Goal: Check status: Check status

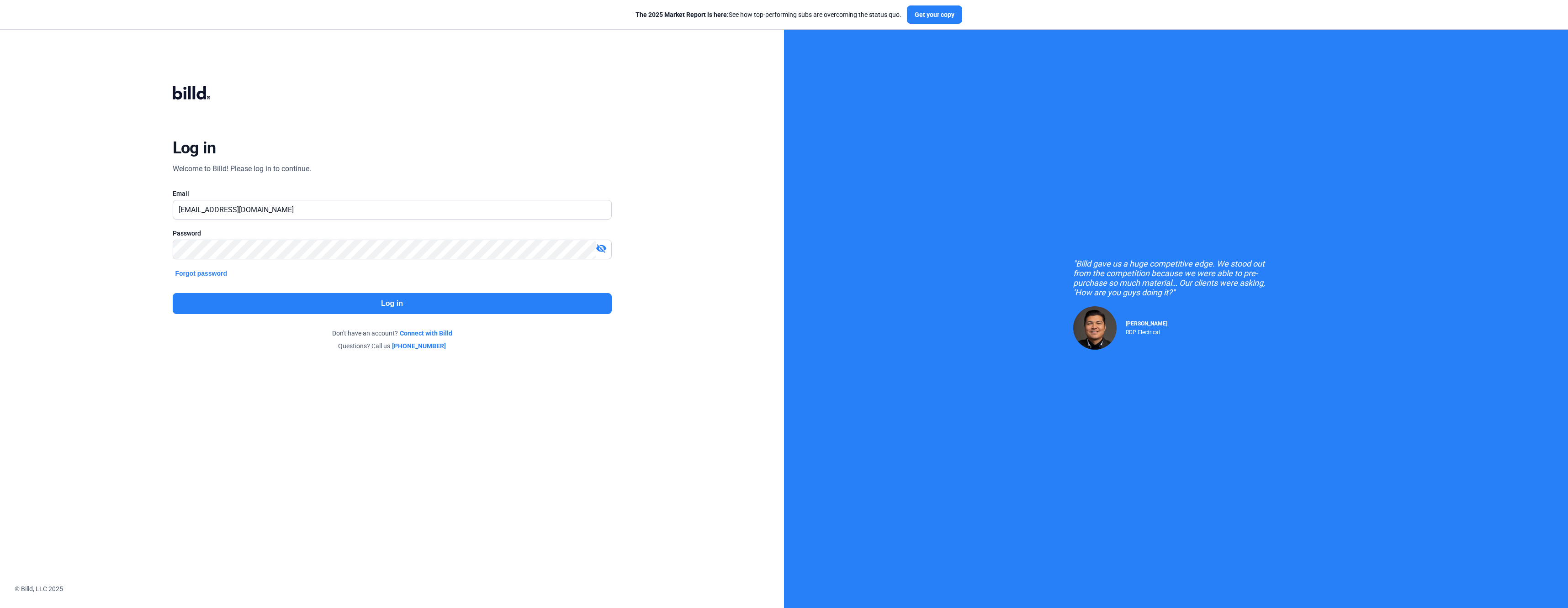
click at [315, 305] on button "Log in" at bounding box center [392, 303] width 439 height 21
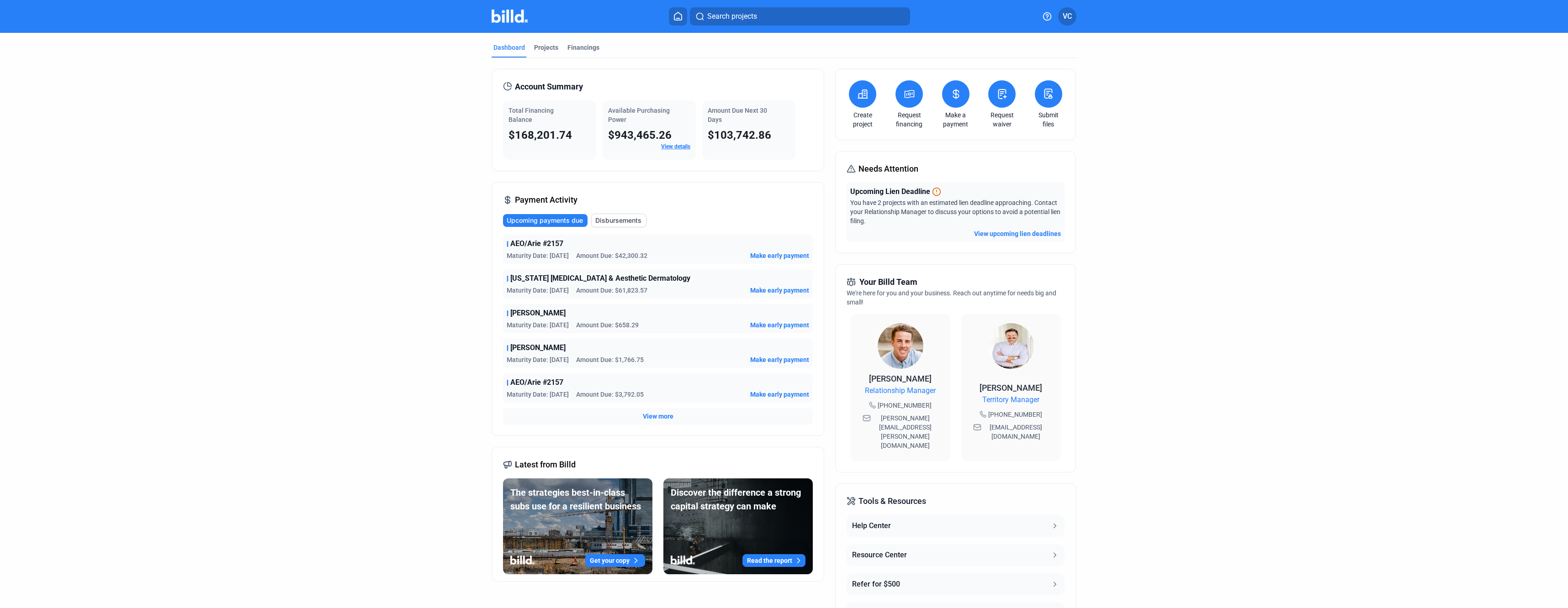
click at [655, 417] on span "View more" at bounding box center [658, 416] width 31 height 9
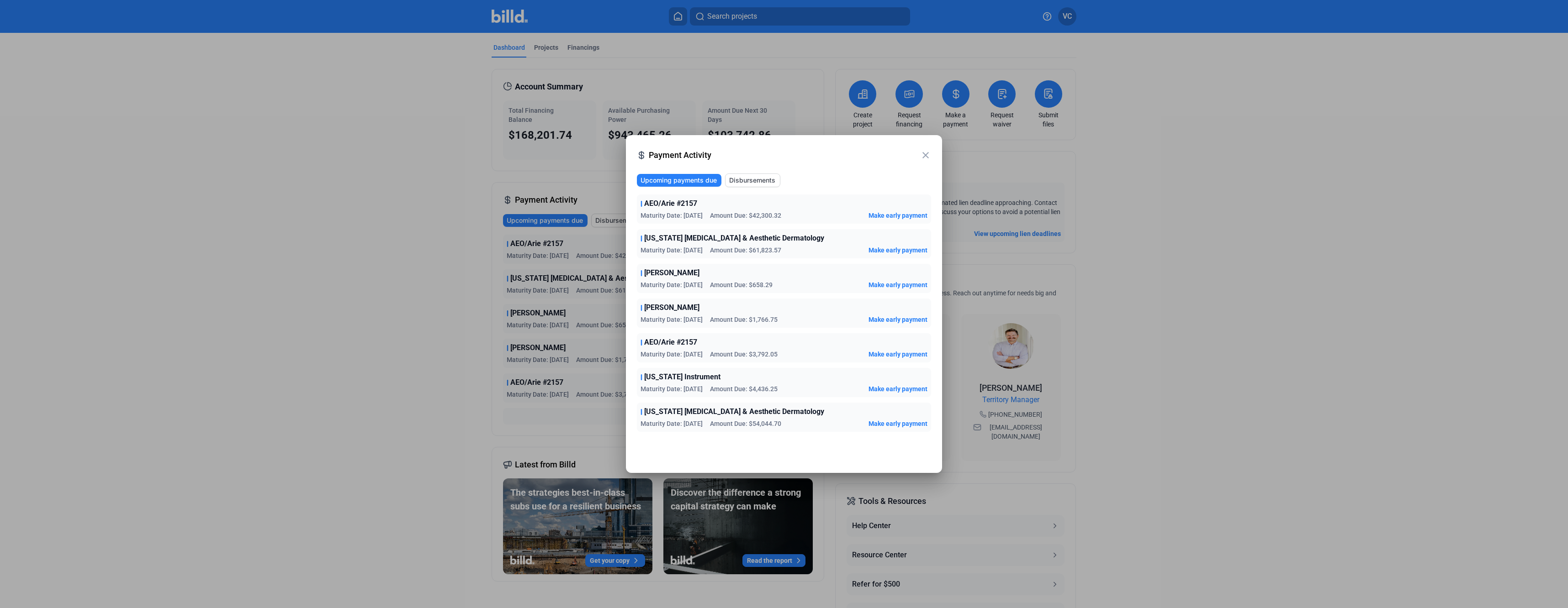
click at [201, 357] on div at bounding box center [784, 304] width 1568 height 608
click at [927, 155] on mat-icon "close" at bounding box center [925, 155] width 11 height 11
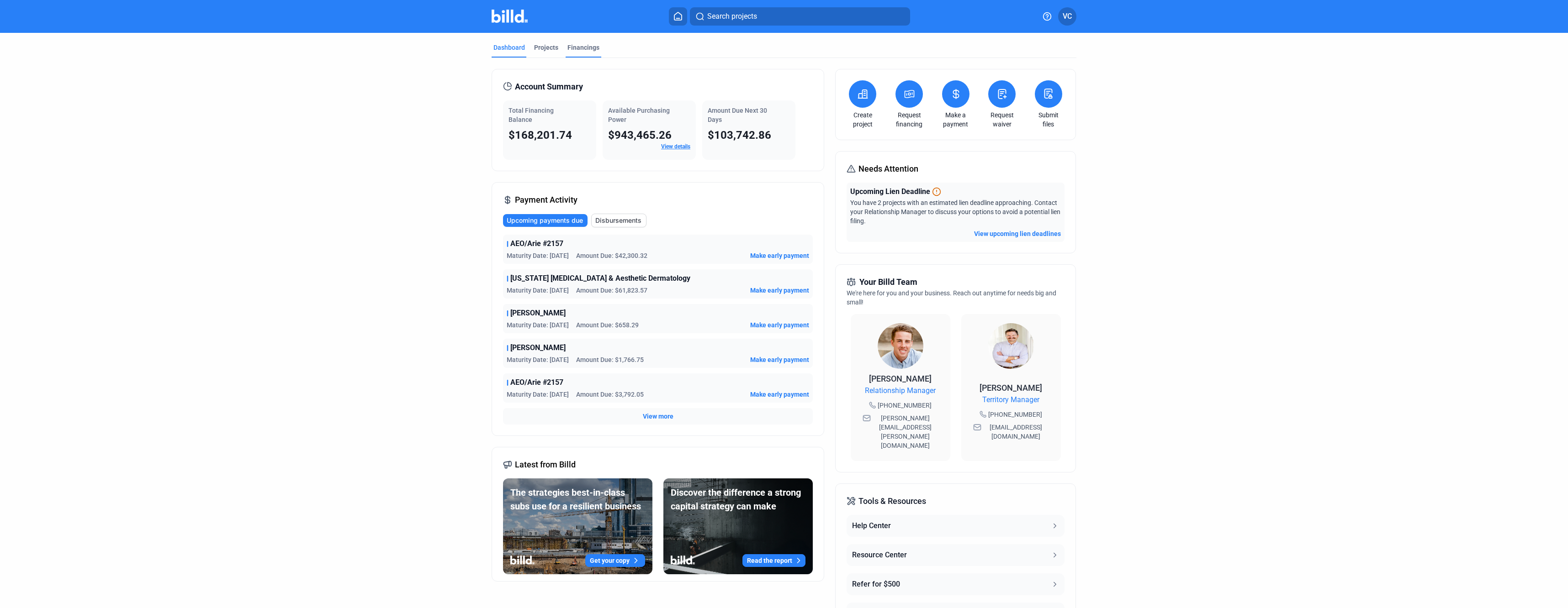
click at [578, 47] on div "Financings" at bounding box center [583, 47] width 32 height 9
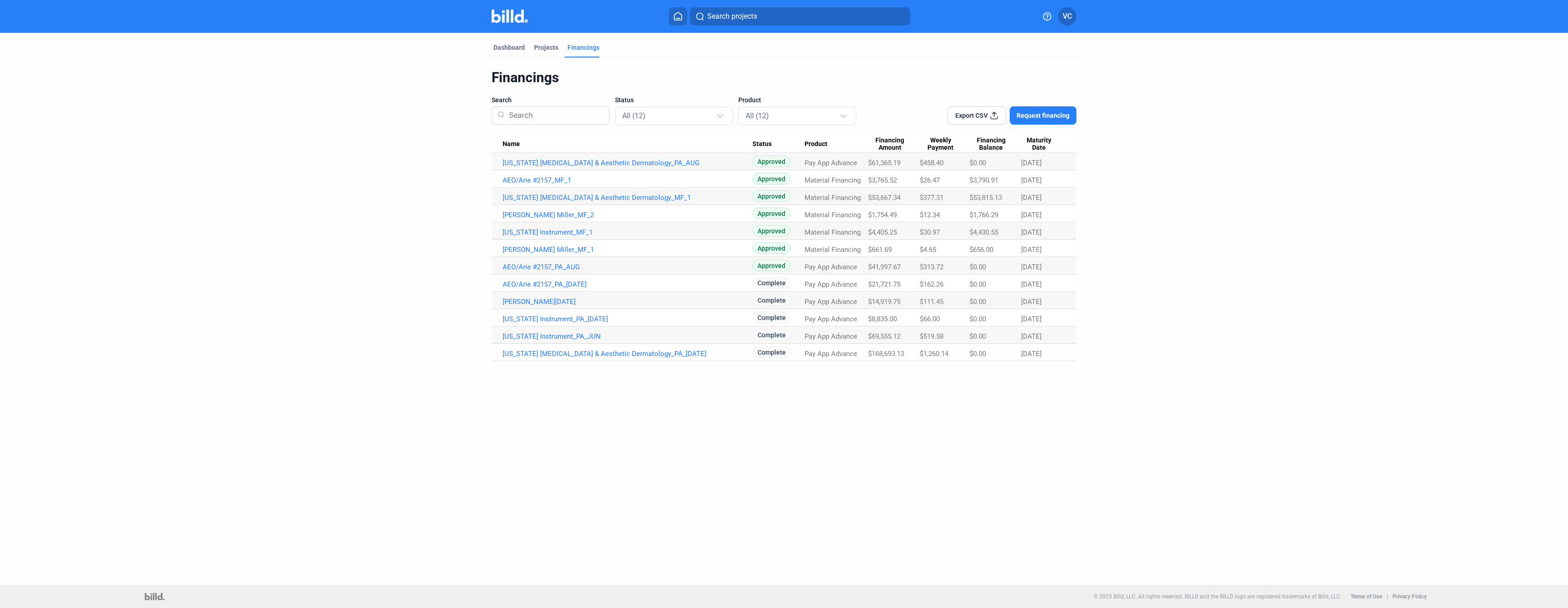
click at [555, 331] on td "[US_STATE] Instrument_PA_JUN" at bounding box center [622, 335] width 261 height 17
click at [555, 336] on link "[US_STATE] Instrument_PA_JUN" at bounding box center [627, 336] width 250 height 8
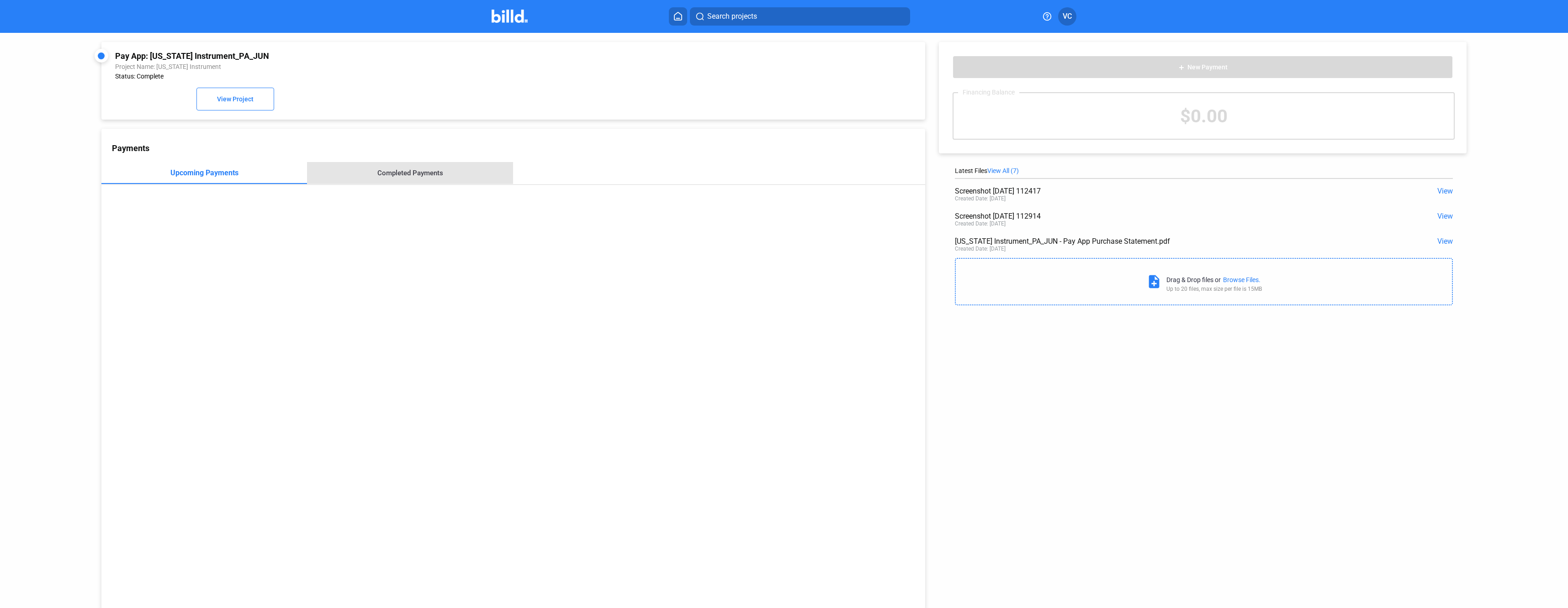
click at [423, 174] on div "Completed Payments" at bounding box center [409, 173] width 65 height 8
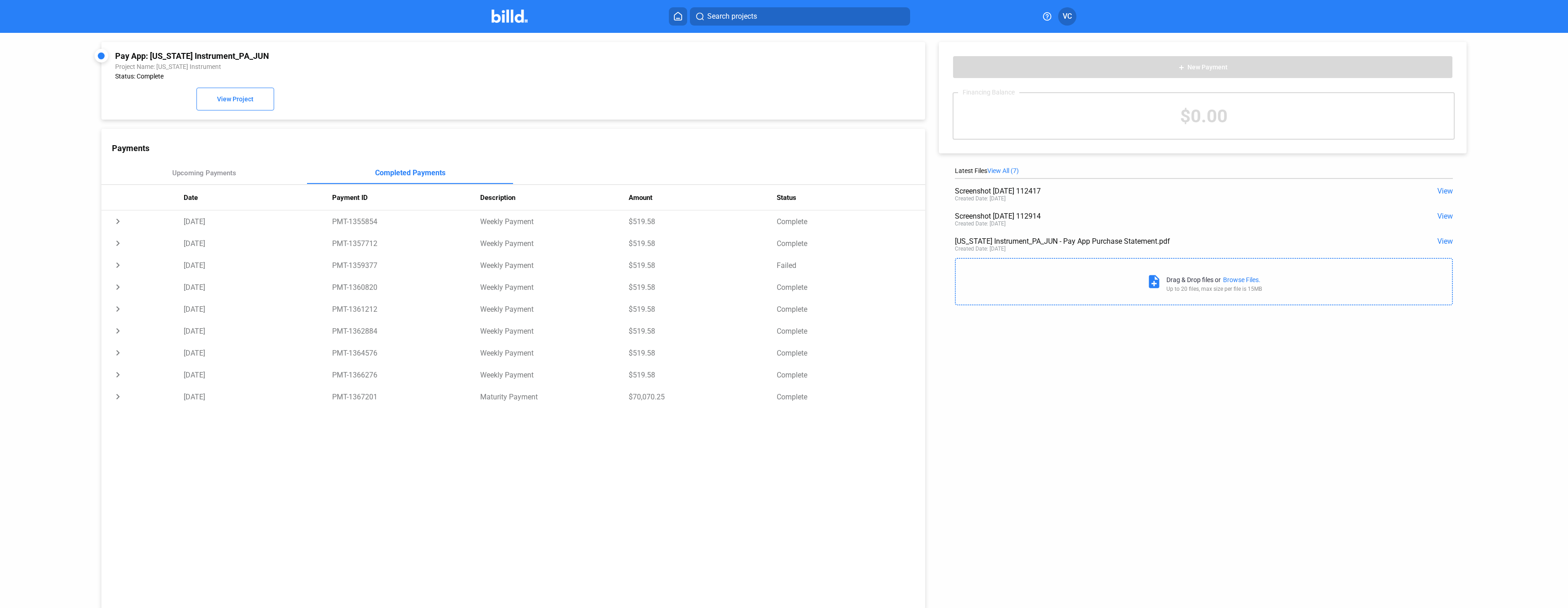
click at [1062, 17] on span "VC" at bounding box center [1067, 16] width 9 height 11
